Goal: Task Accomplishment & Management: Manage account settings

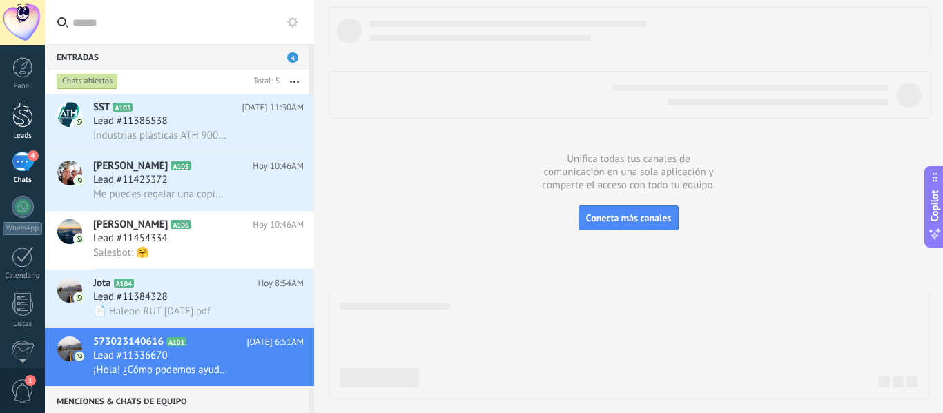
click at [23, 108] on div at bounding box center [22, 115] width 21 height 26
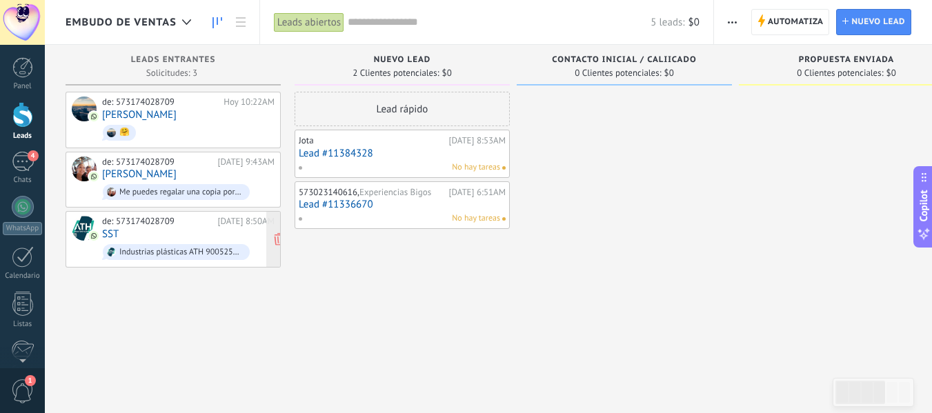
click at [152, 217] on div "de: 573174028709" at bounding box center [157, 221] width 111 height 11
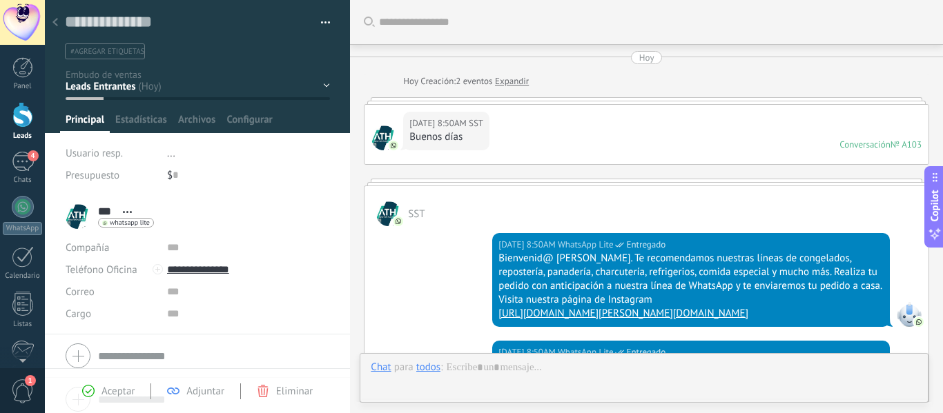
scroll to position [1082, 0]
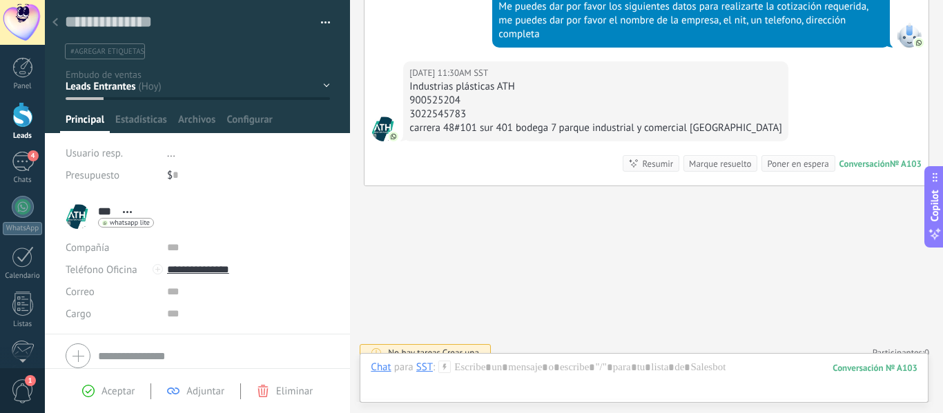
click at [321, 18] on button "button" at bounding box center [321, 22] width 20 height 21
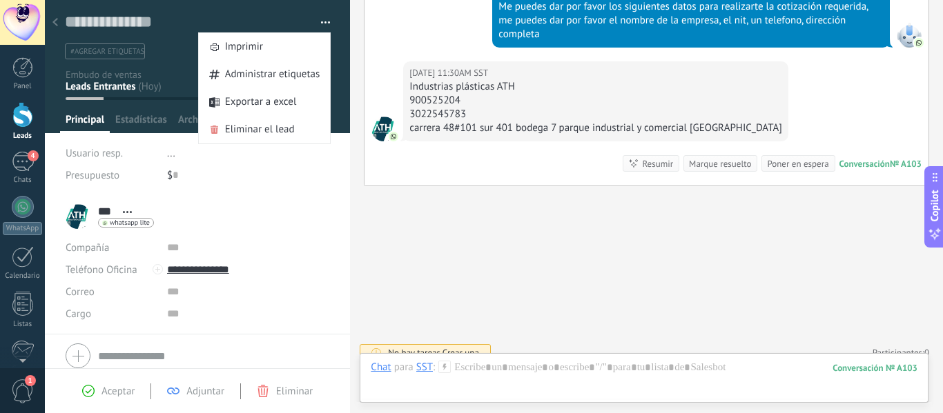
drag, startPoint x: 414, startPoint y: 38, endPoint x: 230, endPoint y: 13, distance: 185.2
click at [415, 38] on div "[DATE] 11:23AM WhatsApp Lite Entregado Me puedes dar por favor los siguientes d…" at bounding box center [646, 21] width 564 height 80
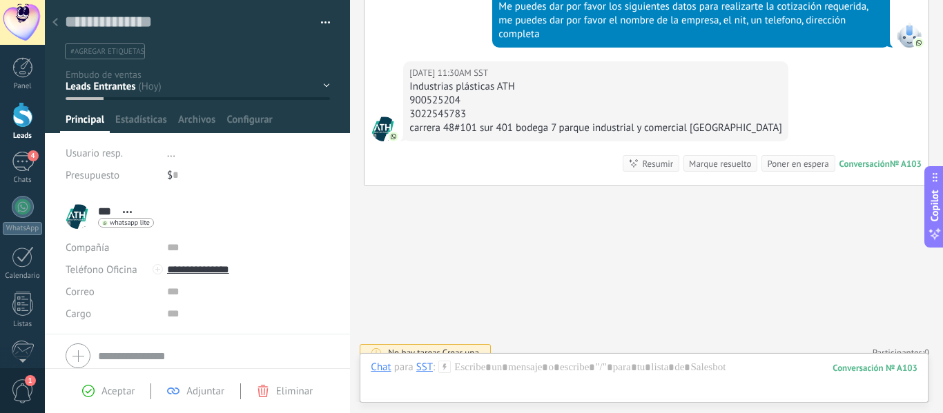
click at [21, 115] on div at bounding box center [22, 115] width 21 height 26
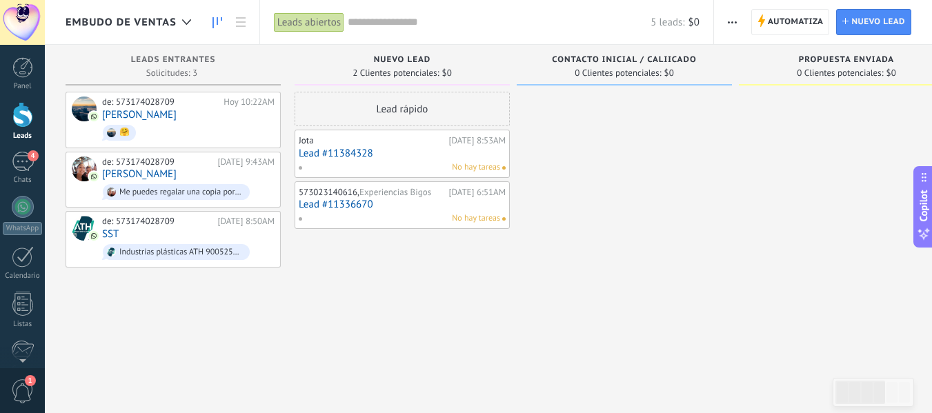
click at [349, 148] on link "Lead #11384328" at bounding box center [402, 154] width 207 height 12
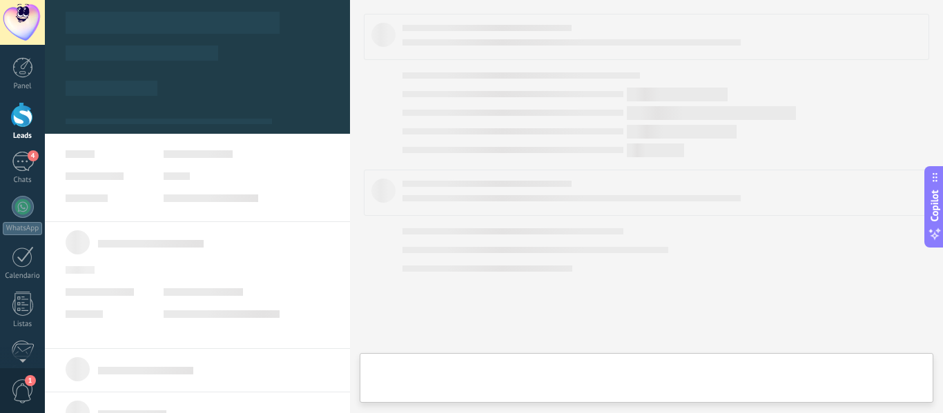
type textarea "**********"
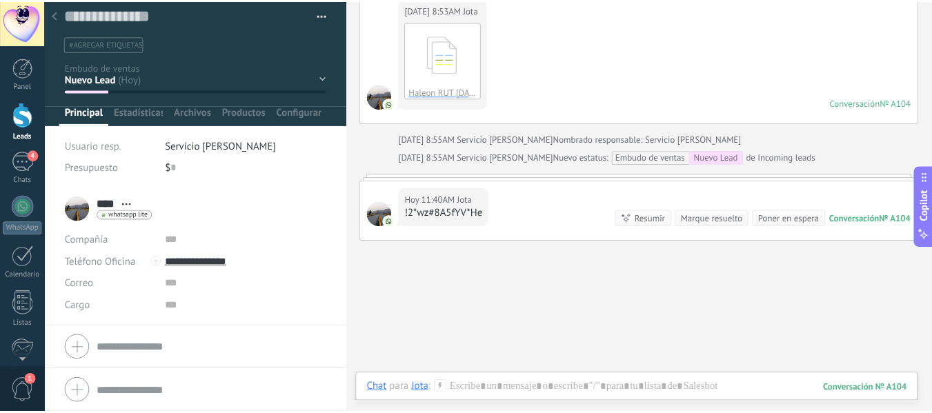
scroll to position [8, 0]
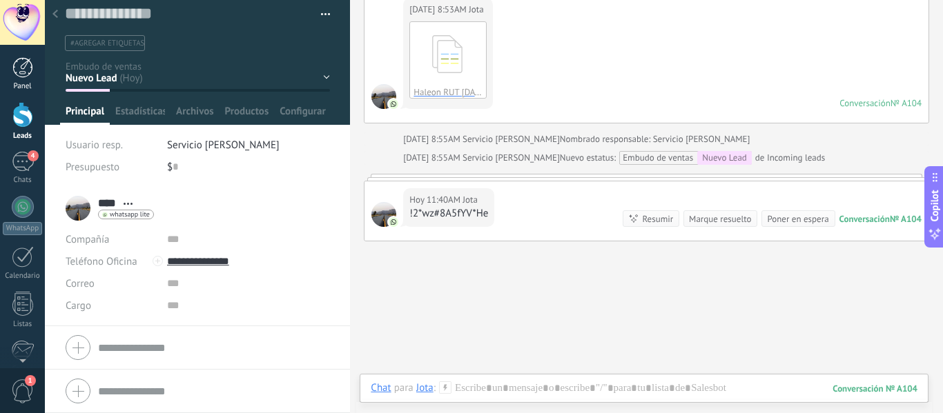
click at [14, 65] on div at bounding box center [22, 67] width 21 height 21
